Goal: Task Accomplishment & Management: Complete application form

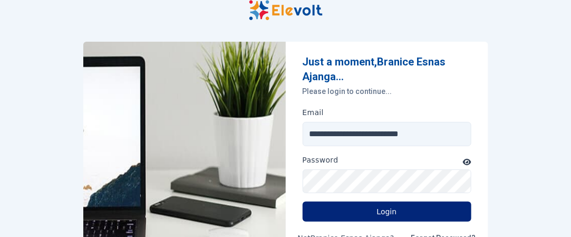
click at [393, 205] on button "Login" at bounding box center [387, 212] width 169 height 20
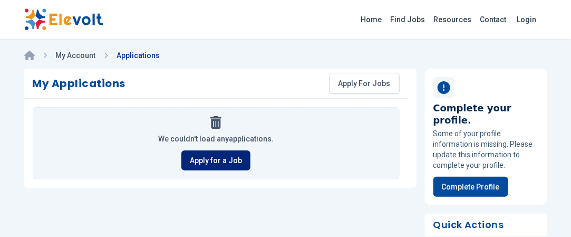
click at [202, 160] on link "Apply for a Job" at bounding box center [215, 160] width 69 height 20
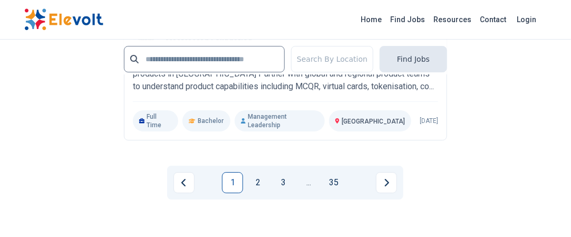
scroll to position [2468, 0]
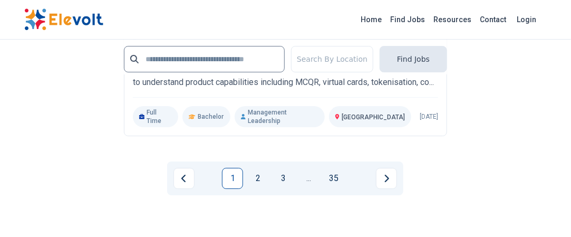
drag, startPoint x: 255, startPoint y: 155, endPoint x: 250, endPoint y: 145, distance: 11.3
click at [255, 168] on link "2" at bounding box center [257, 178] width 21 height 21
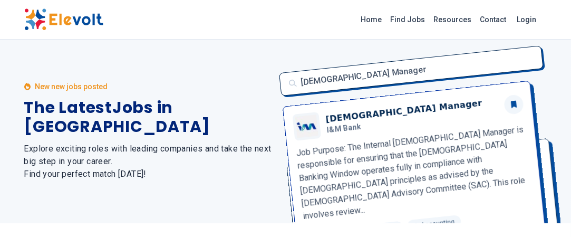
scroll to position [0, 0]
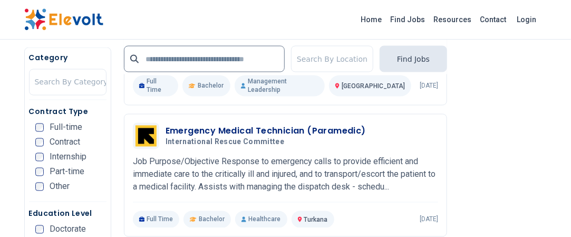
scroll to position [1931, 0]
